Goal: Find specific page/section: Find specific page/section

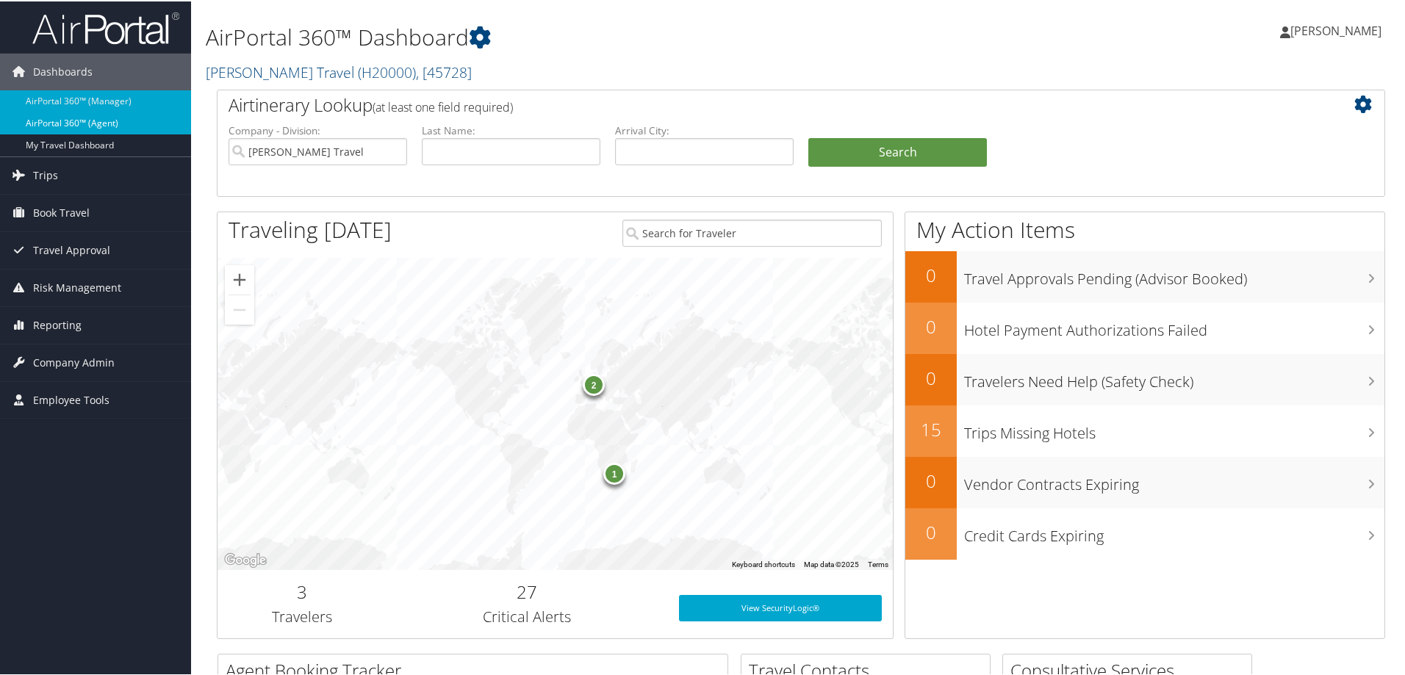
click at [91, 116] on link "AirPortal 360™ (Agent)" at bounding box center [95, 122] width 191 height 22
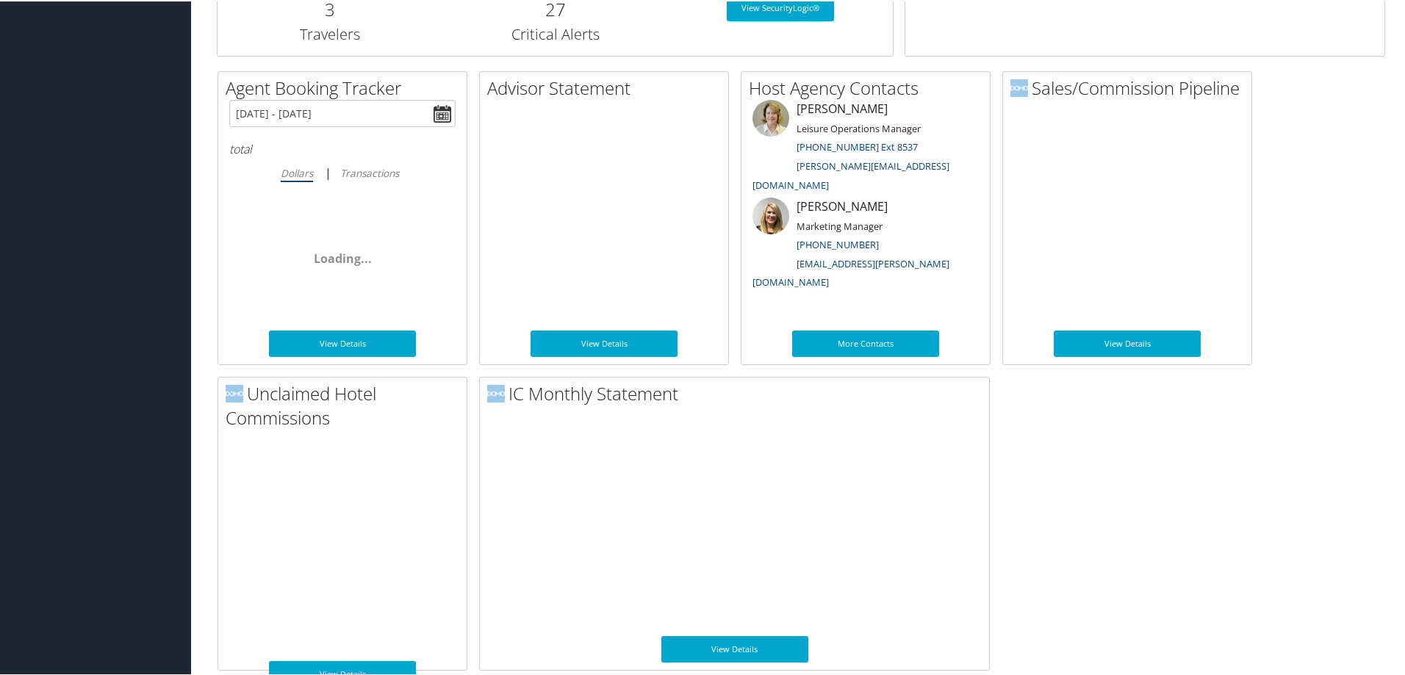
scroll to position [735, 0]
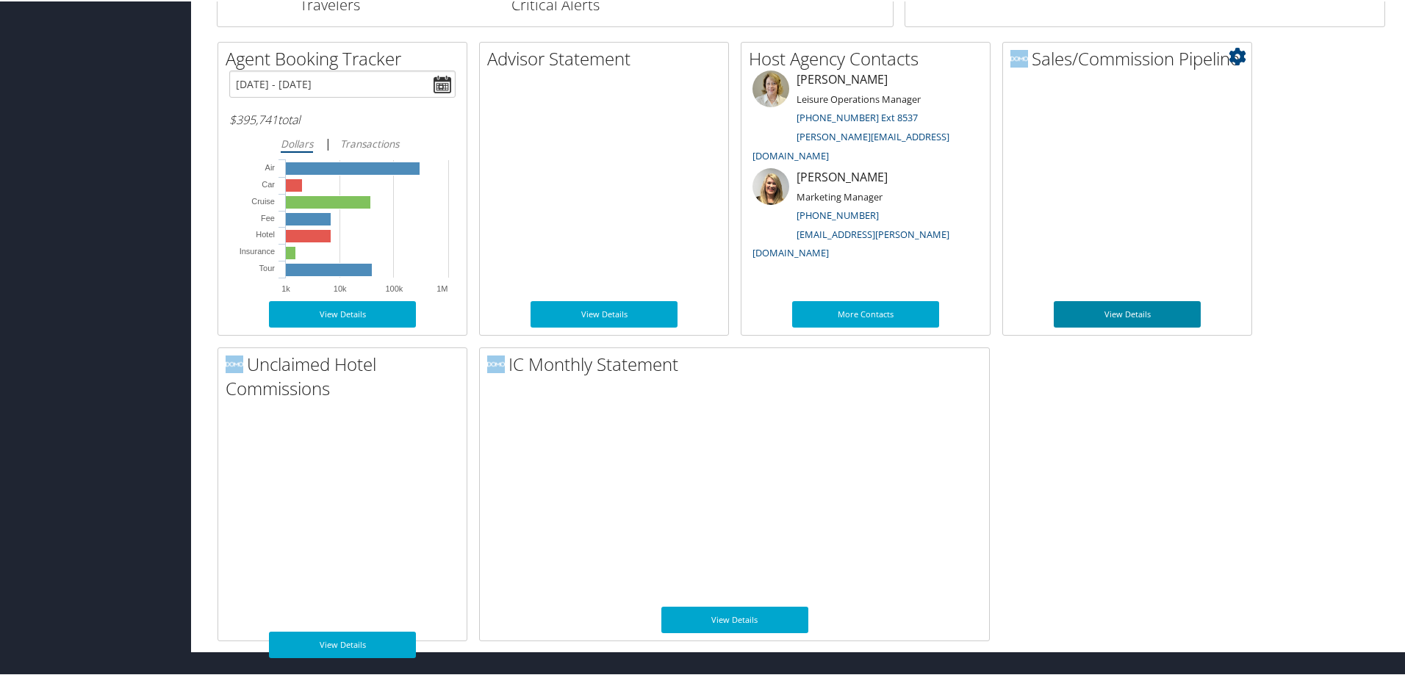
click at [1122, 315] on link "View Details" at bounding box center [1126, 313] width 147 height 26
